Goal: Navigation & Orientation: Find specific page/section

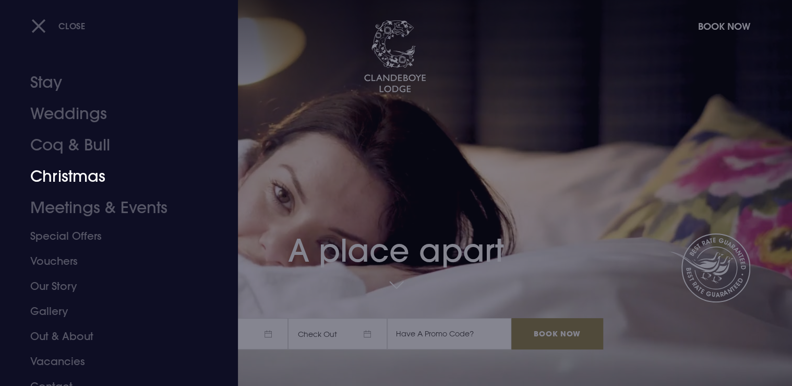
click at [82, 180] on link "Christmas" at bounding box center [112, 176] width 165 height 31
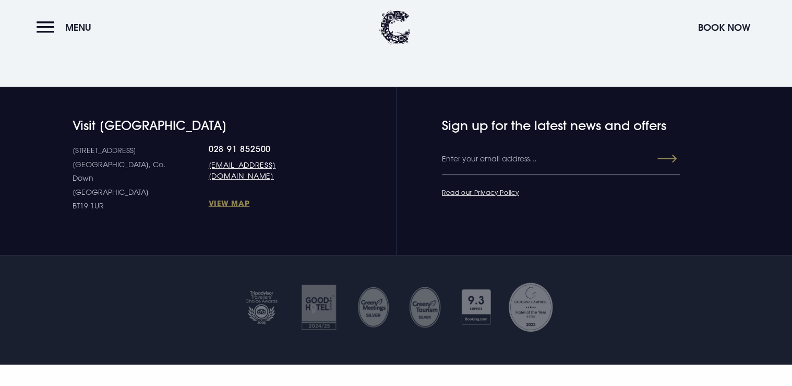
scroll to position [1837, 0]
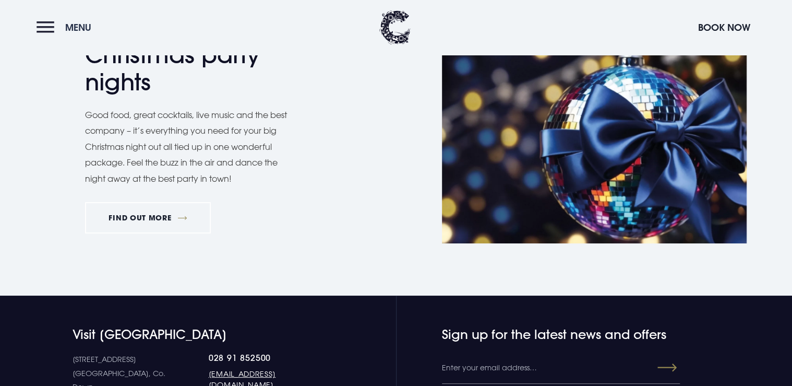
click at [40, 29] on button "Menu" at bounding box center [67, 27] width 60 height 22
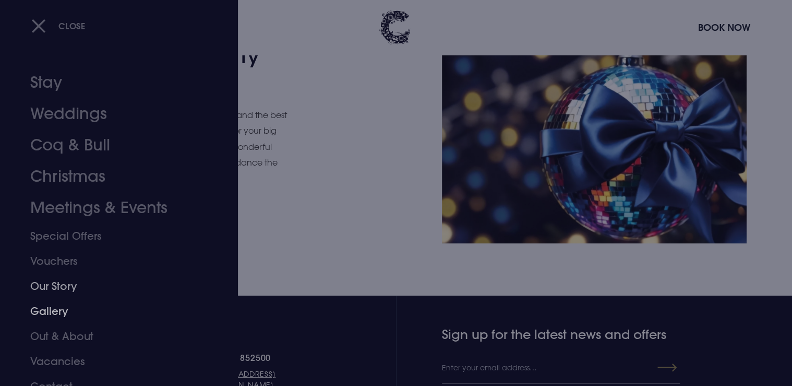
click at [64, 313] on link "Gallery" at bounding box center [112, 311] width 165 height 25
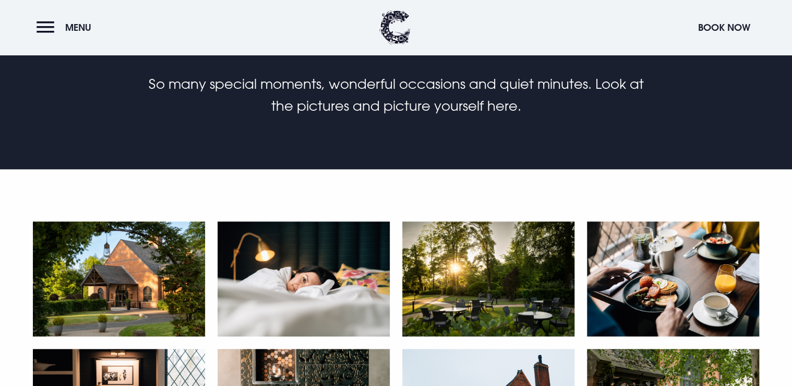
scroll to position [84, 0]
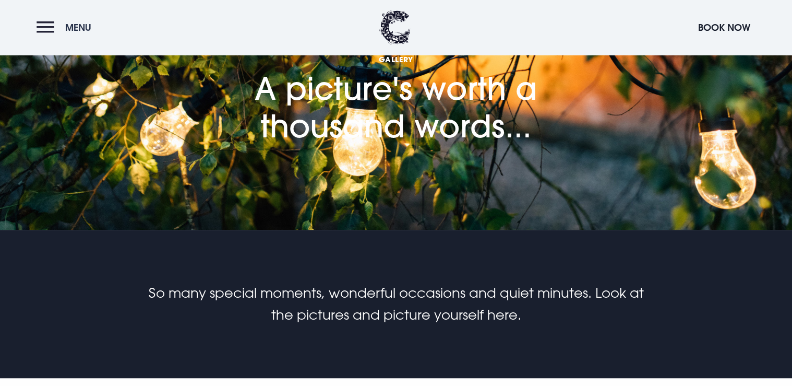
click at [46, 29] on button "Menu" at bounding box center [67, 27] width 60 height 22
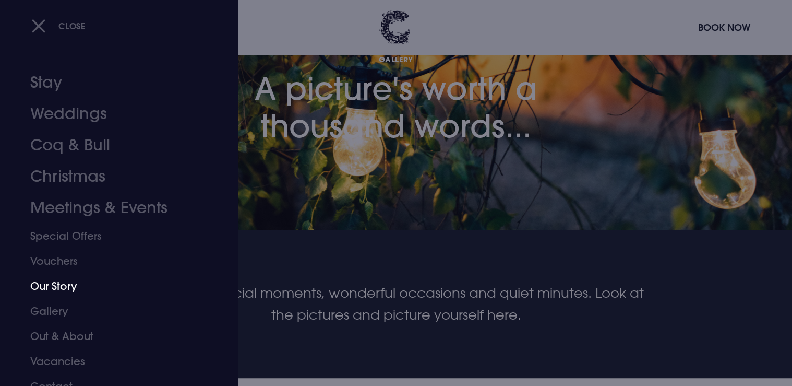
scroll to position [13, 0]
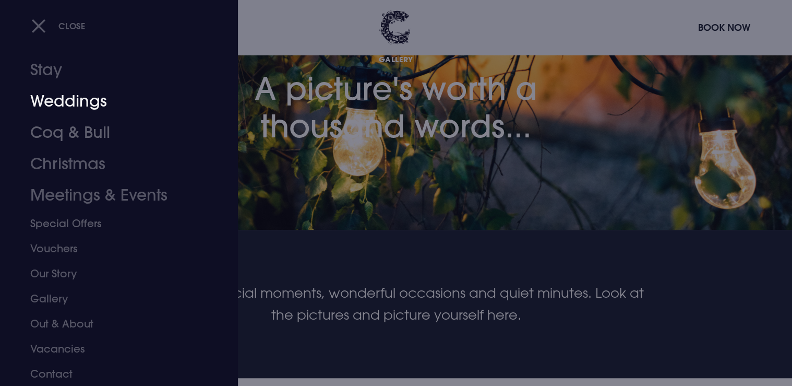
click at [65, 106] on link "Weddings" at bounding box center [112, 101] width 165 height 31
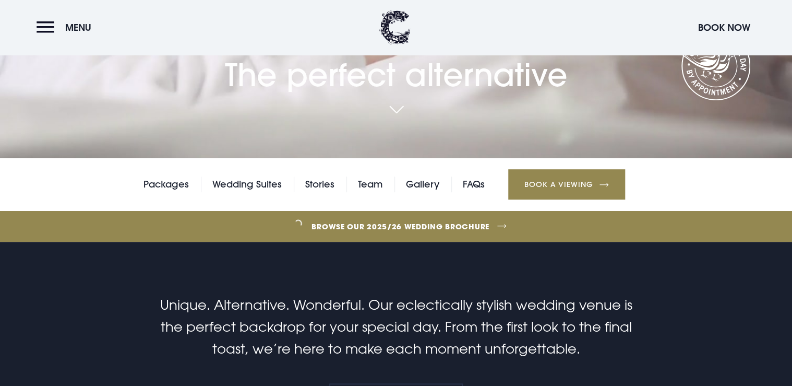
scroll to position [209, 0]
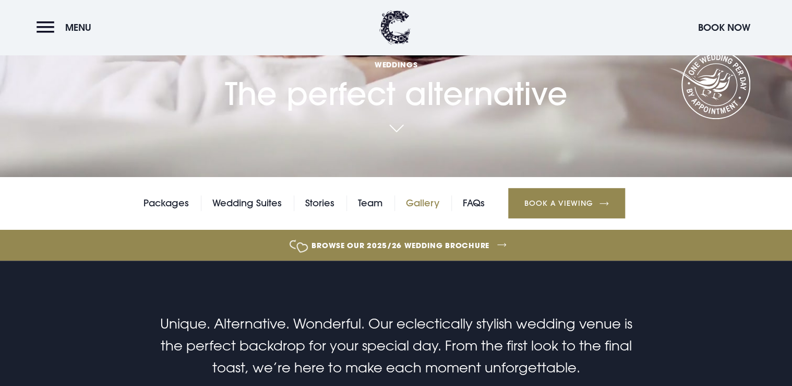
click at [426, 205] on link "Gallery" at bounding box center [422, 203] width 33 height 16
